Goal: Transaction & Acquisition: Purchase product/service

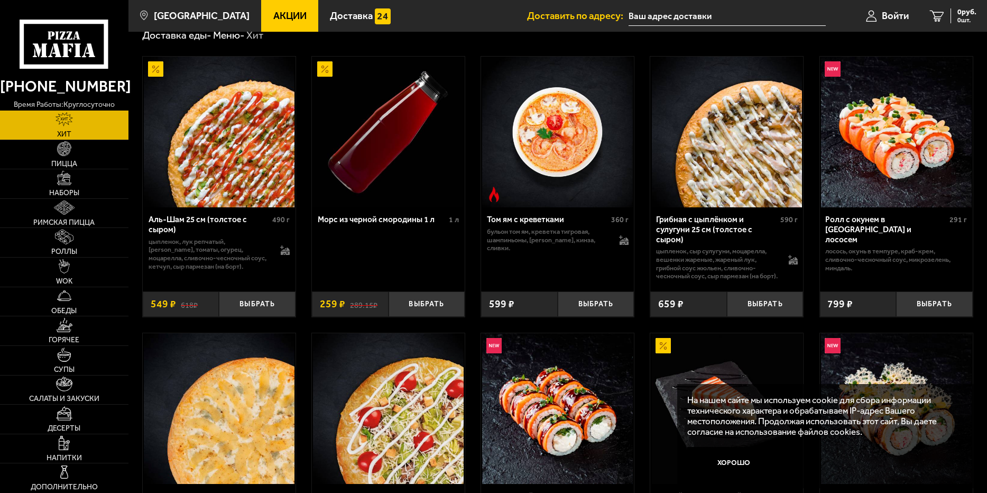
scroll to position [159, 0]
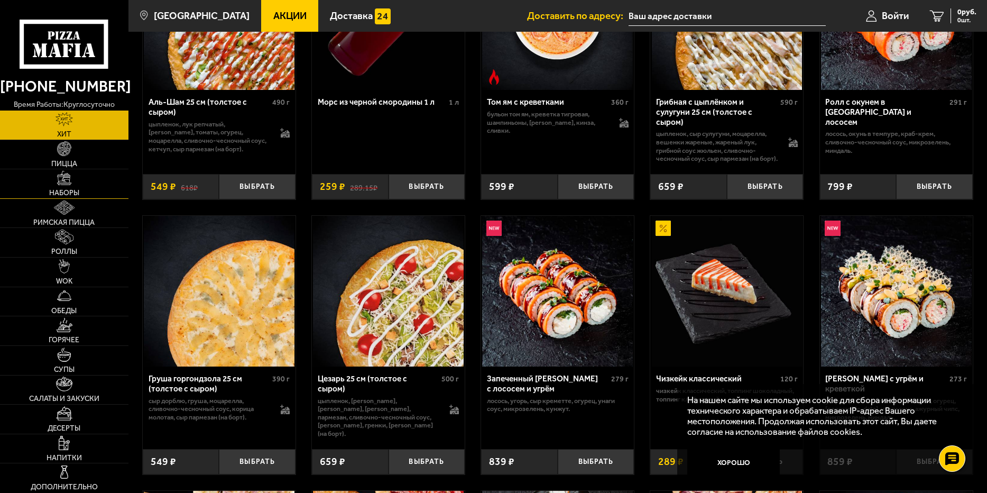
click at [67, 188] on link "Наборы" at bounding box center [64, 183] width 128 height 29
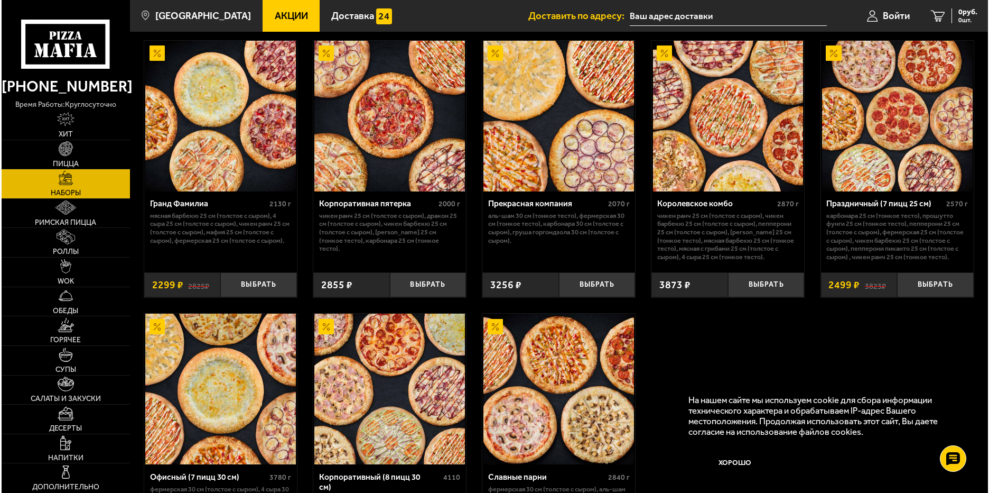
scroll to position [1584, 0]
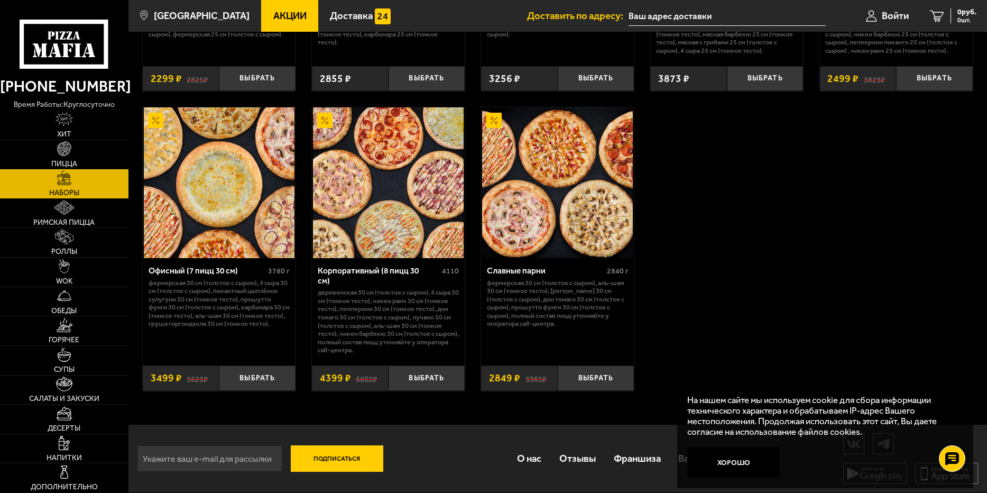
click at [393, 192] on img at bounding box center [388, 182] width 151 height 151
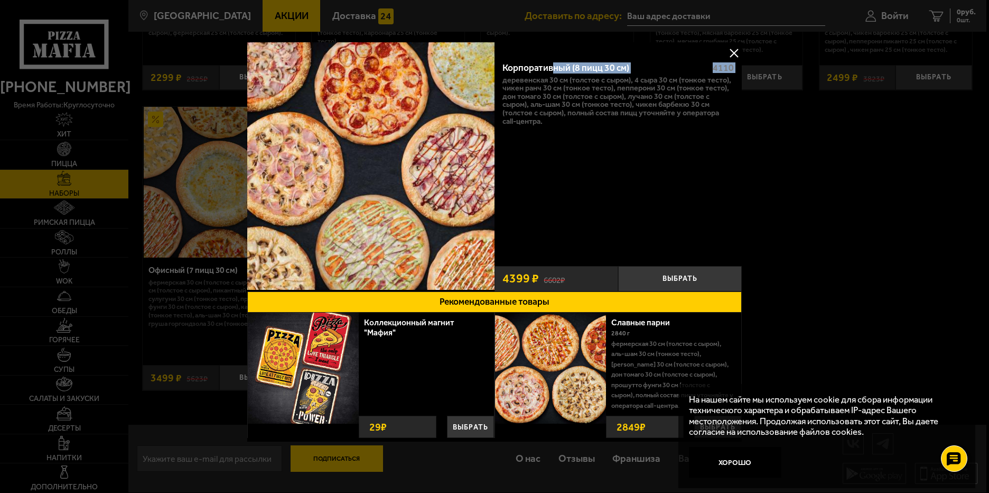
drag, startPoint x: 503, startPoint y: 81, endPoint x: 555, endPoint y: 74, distance: 52.8
click at [554, 73] on div "Корпоративный (8 пицц 30 см) 4110 Деревенская 30 см (толстое с сыром), 4 сыра 3…" at bounding box center [618, 157] width 247 height 208
drag, startPoint x: 637, startPoint y: 81, endPoint x: 660, endPoint y: 81, distance: 22.7
click at [660, 81] on p "Деревенская 30 см (толстое с сыром), 4 сыра 30 см (тонкое тесто), Чикен Ранч 30…" at bounding box center [619, 101] width 232 height 50
drag, startPoint x: 503, startPoint y: 90, endPoint x: 549, endPoint y: 88, distance: 45.5
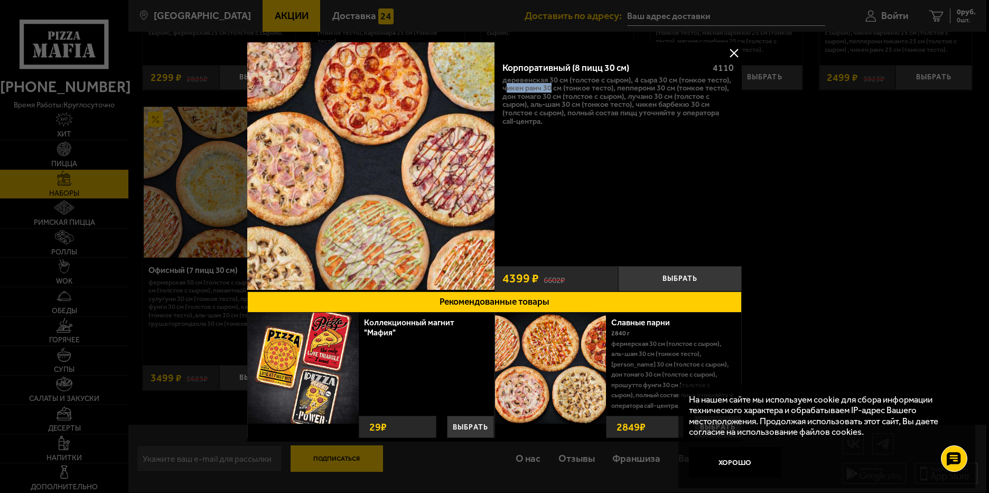
click at [549, 88] on p "Деревенская 30 см (толстое с сыром), 4 сыра 30 см (тонкое тесто), Чикен Ранч 30…" at bounding box center [619, 101] width 232 height 50
drag, startPoint x: 618, startPoint y: 90, endPoint x: 600, endPoint y: 107, distance: 25.1
click at [667, 87] on p "Деревенская 30 см (толстое с сыром), 4 сыра 30 см (тонкое тесто), Чикен Ранч 30…" at bounding box center [619, 101] width 232 height 50
drag, startPoint x: 504, startPoint y: 98, endPoint x: 553, endPoint y: 98, distance: 48.6
click at [553, 98] on p "Деревенская 30 см (толстое с сыром), 4 сыра 30 см (тонкое тесто), Чикен Ранч 30…" at bounding box center [619, 101] width 232 height 50
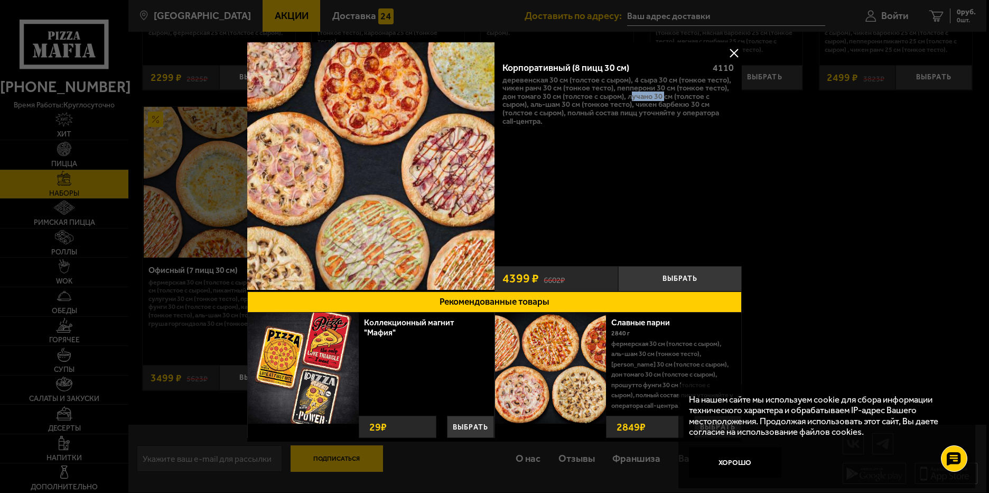
drag, startPoint x: 630, startPoint y: 96, endPoint x: 661, endPoint y: 100, distance: 30.4
click at [665, 96] on p "Деревенская 30 см (толстое с сыром), 4 сыра 30 см (тонкое тесто), Чикен Ранч 30…" at bounding box center [619, 101] width 232 height 50
drag, startPoint x: 532, startPoint y: 104, endPoint x: 579, endPoint y: 101, distance: 47.1
click at [579, 101] on p "Деревенская 30 см (толстое с сыром), 4 сыра 30 см (тонкое тесто), Чикен Ранч 30…" at bounding box center [619, 101] width 232 height 50
drag, startPoint x: 641, startPoint y: 102, endPoint x: 604, endPoint y: 118, distance: 40.0
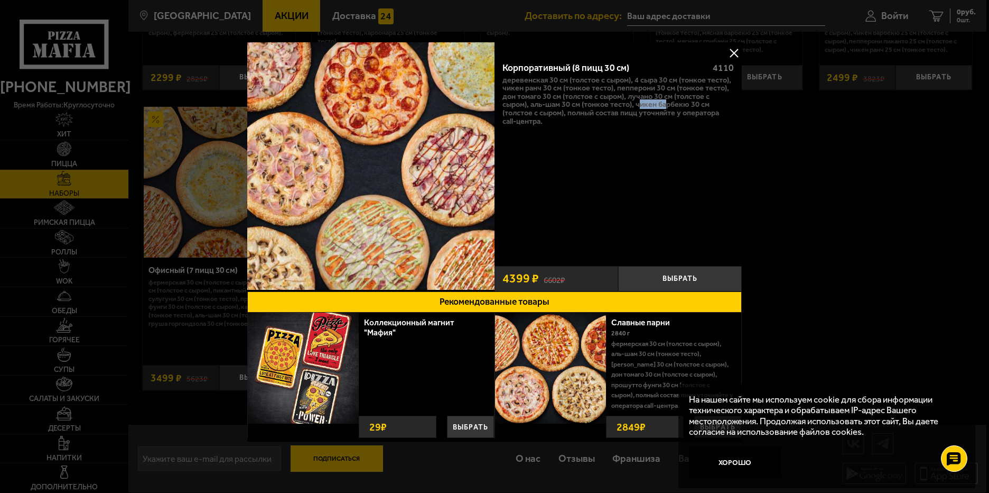
click at [665, 104] on p "Деревенская 30 см (толстое с сыром), 4 сыра 30 см (тонкое тесто), Чикен Ранч 30…" at bounding box center [619, 101] width 232 height 50
click at [732, 47] on button at bounding box center [734, 53] width 16 height 16
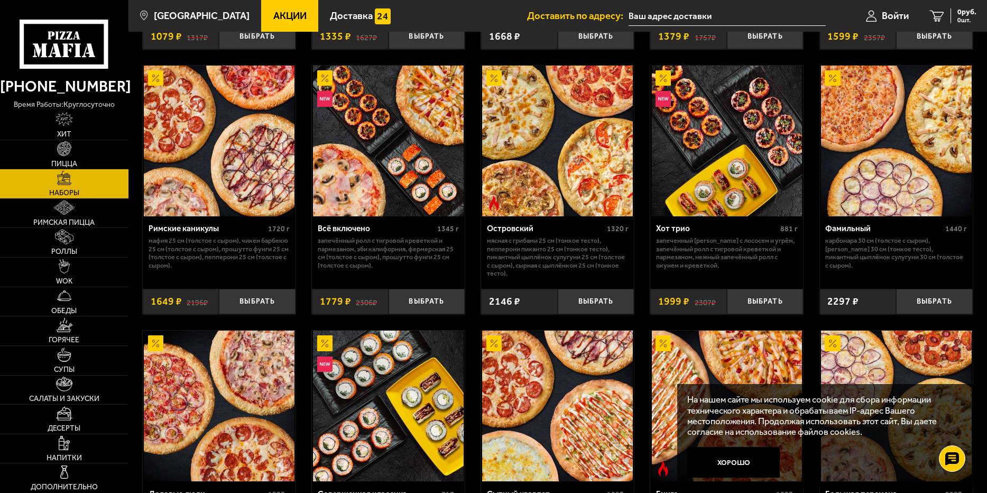
scroll to position [738, 0]
